Goal: Check status

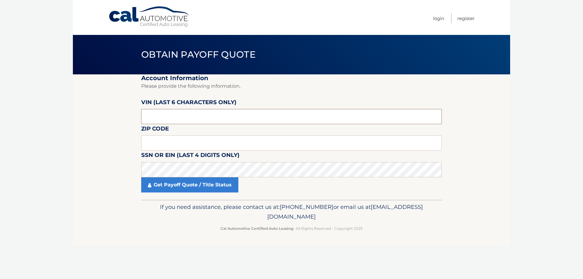
drag, startPoint x: 175, startPoint y: 117, endPoint x: 49, endPoint y: 114, distance: 125.5
click at [50, 114] on body "Cal Automotive Menu Login Register Obtain Payoff Quote" at bounding box center [291, 139] width 583 height 279
type input "s12847"
click at [165, 144] on input "text" at bounding box center [291, 142] width 301 height 15
click at [167, 143] on input "text" at bounding box center [291, 142] width 301 height 15
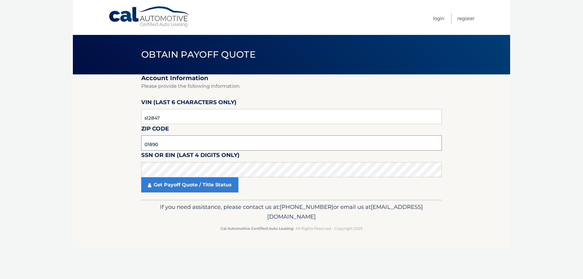
type input "01890"
click at [200, 185] on link "Get Payoff Quote / Title Status" at bounding box center [189, 184] width 97 height 15
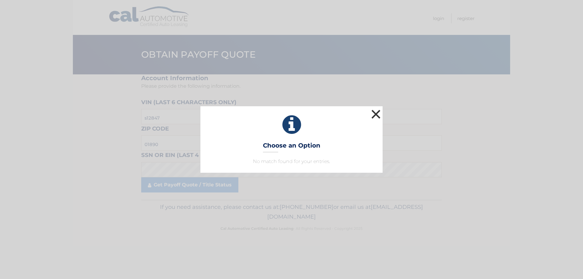
click at [375, 111] on button "×" at bounding box center [376, 114] width 12 height 12
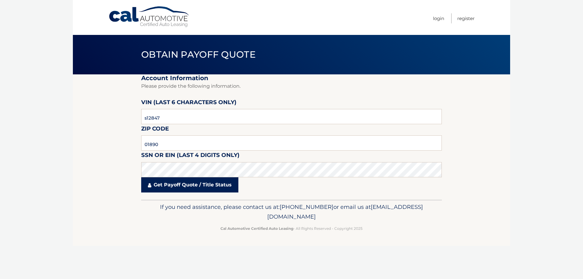
click at [209, 189] on link "Get Payoff Quote / Title Status" at bounding box center [189, 184] width 97 height 15
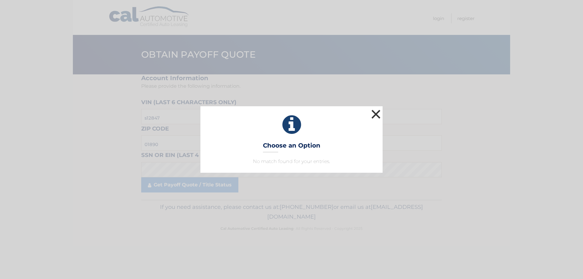
click at [378, 111] on button "×" at bounding box center [376, 114] width 12 height 12
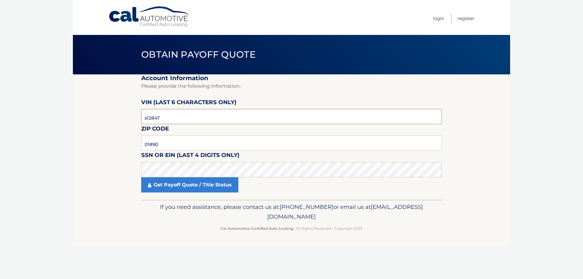
click at [146, 118] on input "s12847" at bounding box center [291, 116] width 301 height 15
click at [203, 184] on link "Get Payoff Quote / Title Status" at bounding box center [189, 184] width 97 height 15
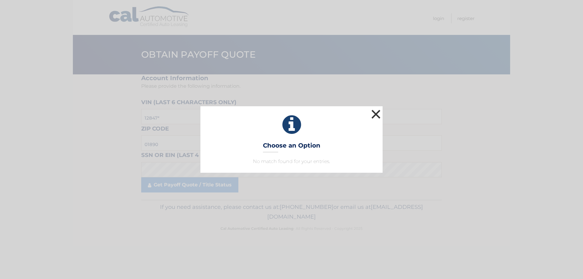
click at [378, 113] on button "×" at bounding box center [376, 114] width 12 height 12
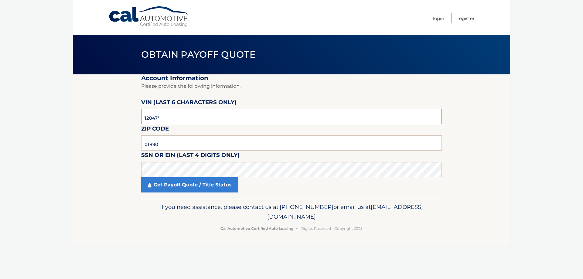
click at [169, 118] on input "12847*" at bounding box center [291, 116] width 301 height 15
drag, startPoint x: 169, startPoint y: 118, endPoint x: 77, endPoint y: 115, distance: 91.8
click at [78, 116] on section "Account Information Please provide the following information. [PERSON_NAME] (la…" at bounding box center [291, 136] width 437 height 125
type input "128477"
click at [191, 187] on link "Get Payoff Quote / Title Status" at bounding box center [189, 184] width 97 height 15
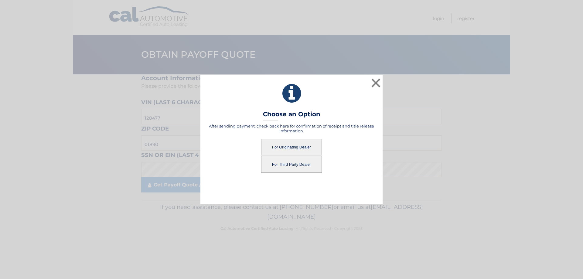
click at [291, 148] on button "For Originating Dealer" at bounding box center [291, 147] width 61 height 17
click at [304, 147] on button "For Originating Dealer" at bounding box center [291, 147] width 61 height 17
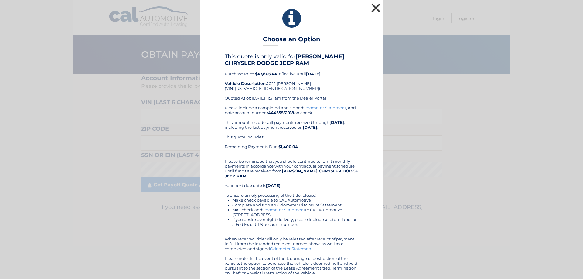
click at [374, 9] on button "×" at bounding box center [376, 8] width 12 height 12
